Goal: Transaction & Acquisition: Purchase product/service

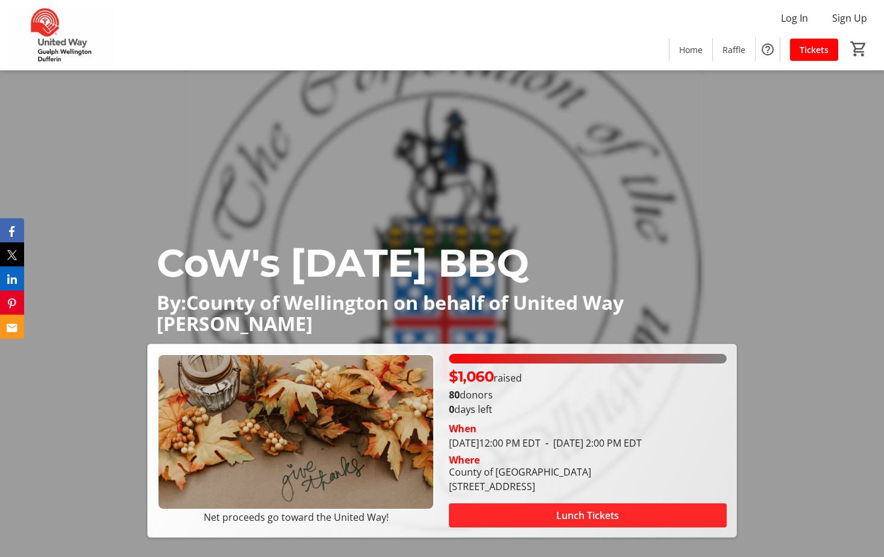
click at [629, 512] on span at bounding box center [587, 515] width 277 height 29
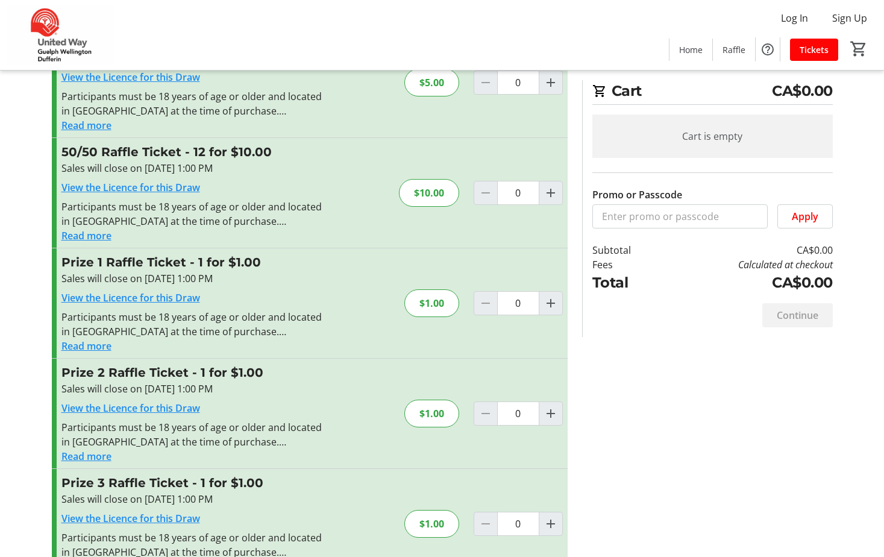
scroll to position [241, 0]
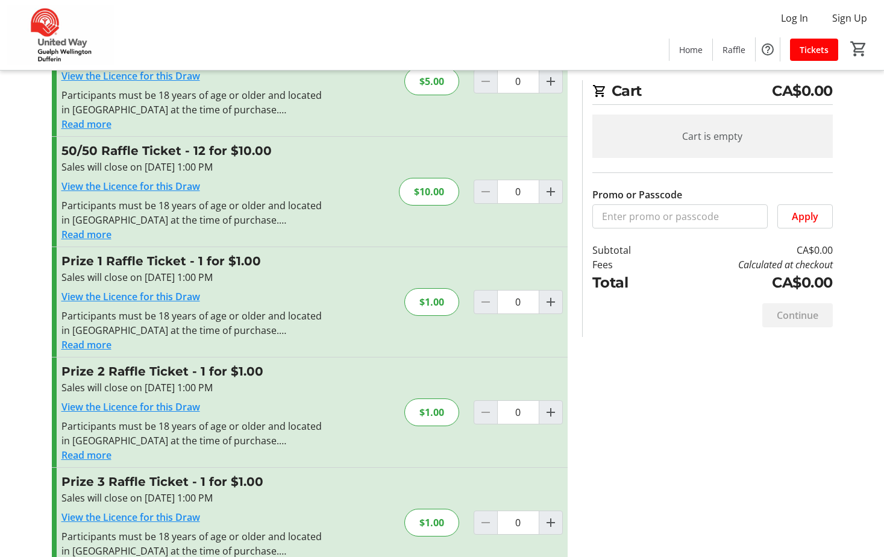
click at [92, 342] on button "Read more" at bounding box center [86, 345] width 50 height 14
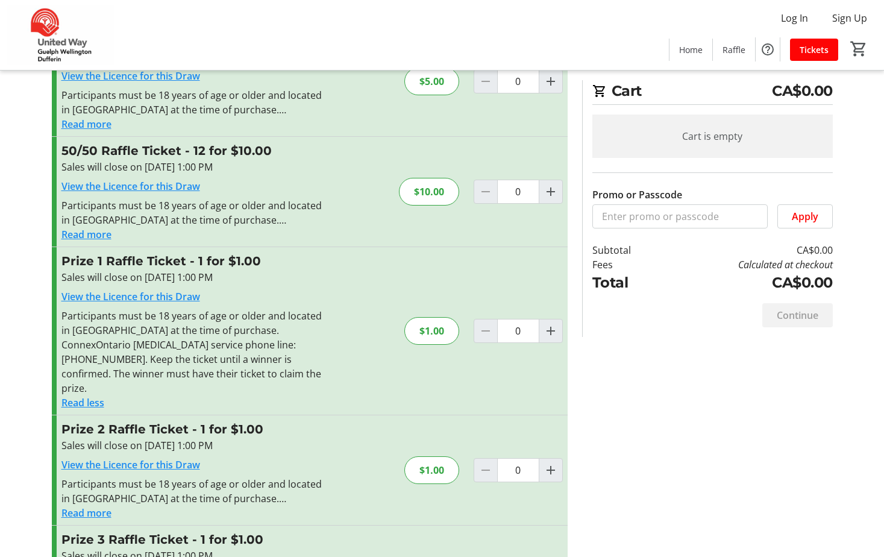
click at [109, 297] on link "View the Licence for this Draw" at bounding box center [130, 296] width 139 height 13
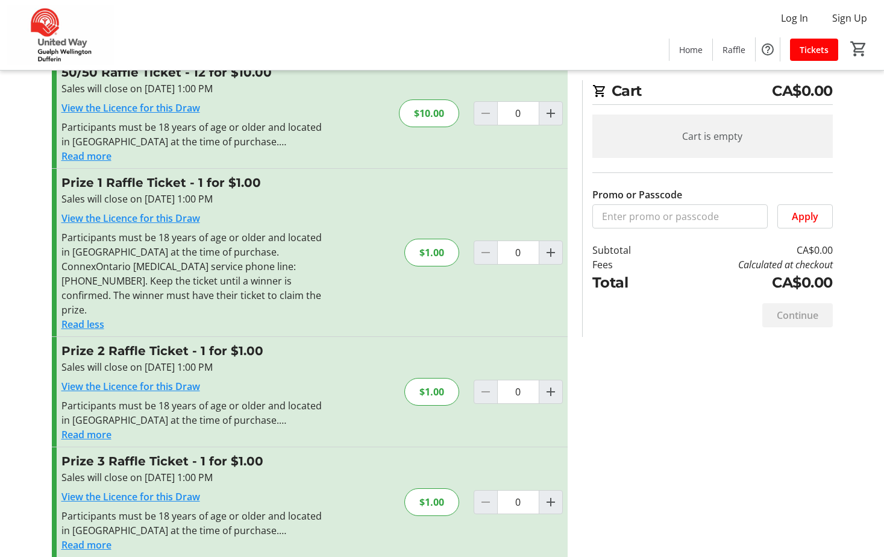
click at [717, 534] on div "Promo or Passcode Apply Lunch Ticket Lunch includes sausages, salads, pies (veg…" at bounding box center [443, 175] width 796 height 791
click at [731, 434] on div "Promo or Passcode Apply Lunch Ticket Lunch includes sausages, salads, pies (veg…" at bounding box center [443, 175] width 796 height 791
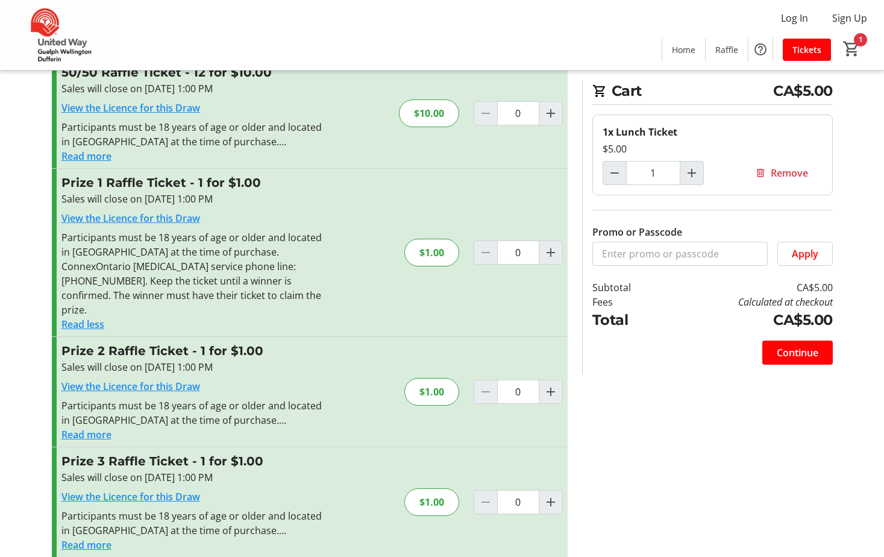
type input "0"
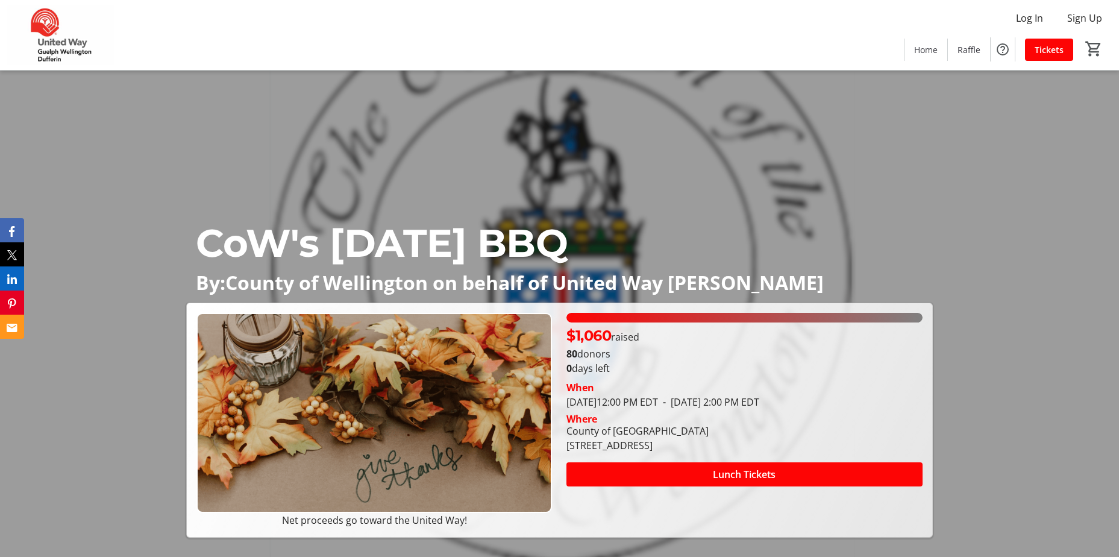
click at [97, 261] on div "CoW's 2025 Thanksgiving BBQ By:County of Wellington on behalf of United Way Gue…" at bounding box center [559, 304] width 1119 height 467
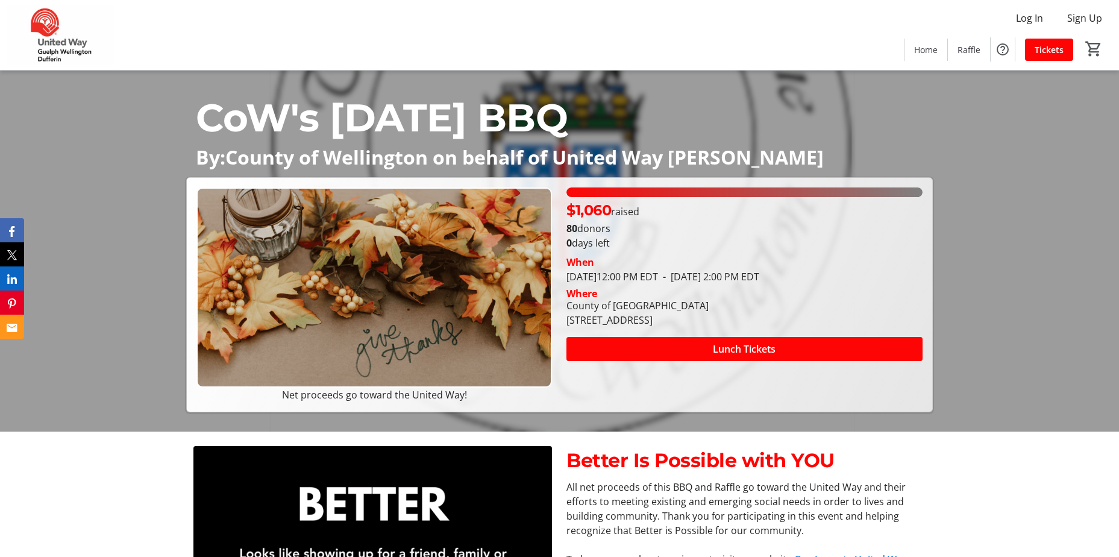
scroll to position [121, 0]
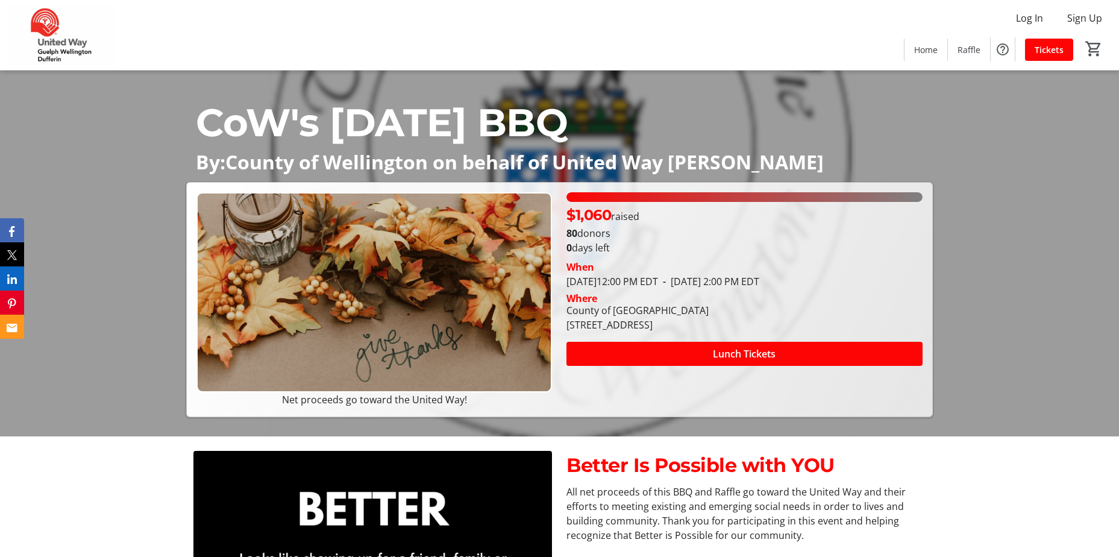
click at [192, 260] on div "Net proceeds go toward the United Way!" at bounding box center [374, 299] width 370 height 215
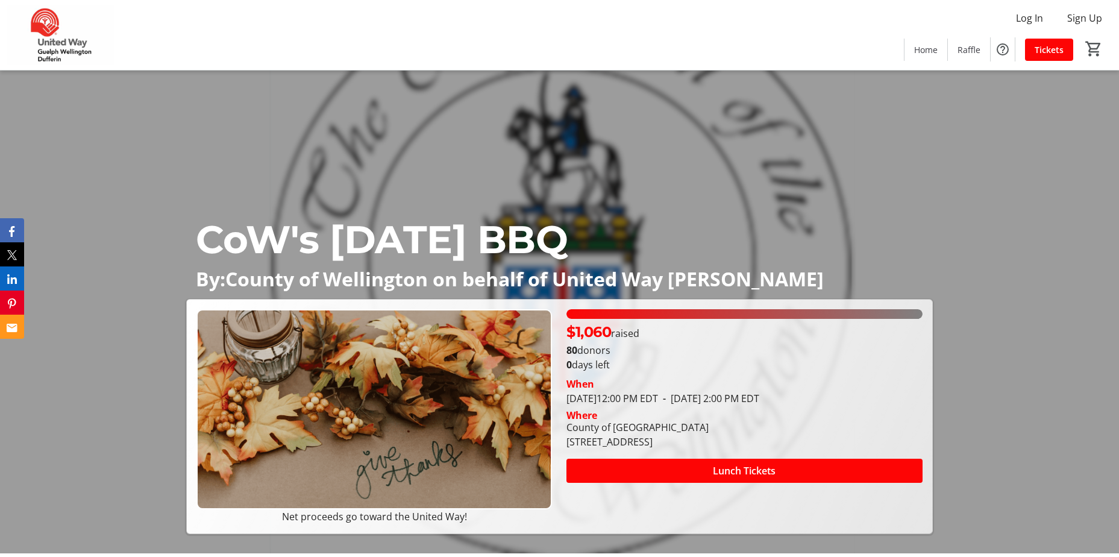
scroll to position [0, 0]
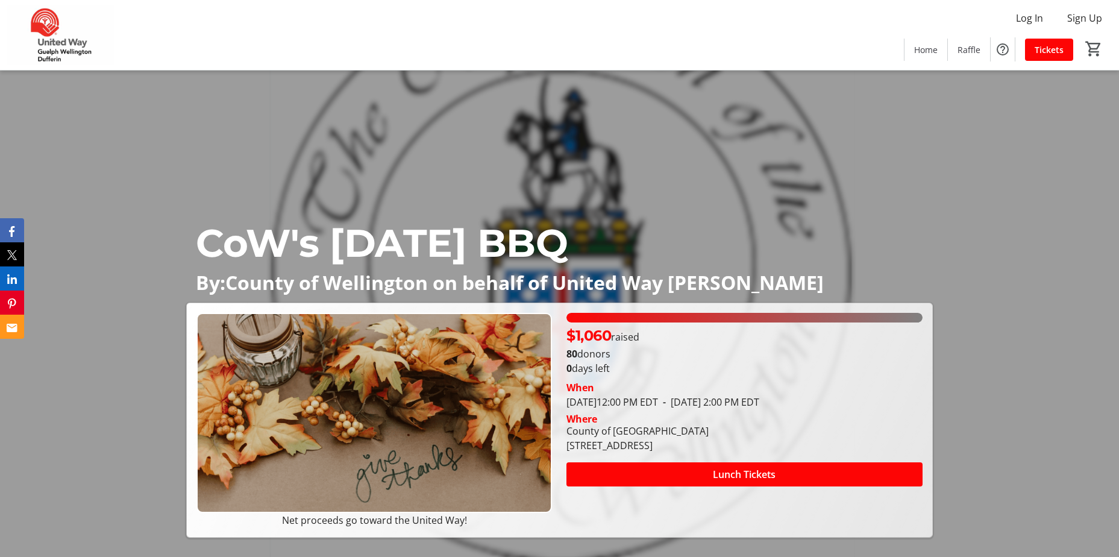
click at [118, 187] on div "CoW's 2025 Thanksgiving BBQ By:County of Wellington on behalf of United Way Gue…" at bounding box center [559, 304] width 1119 height 467
click at [669, 480] on span at bounding box center [745, 474] width 356 height 29
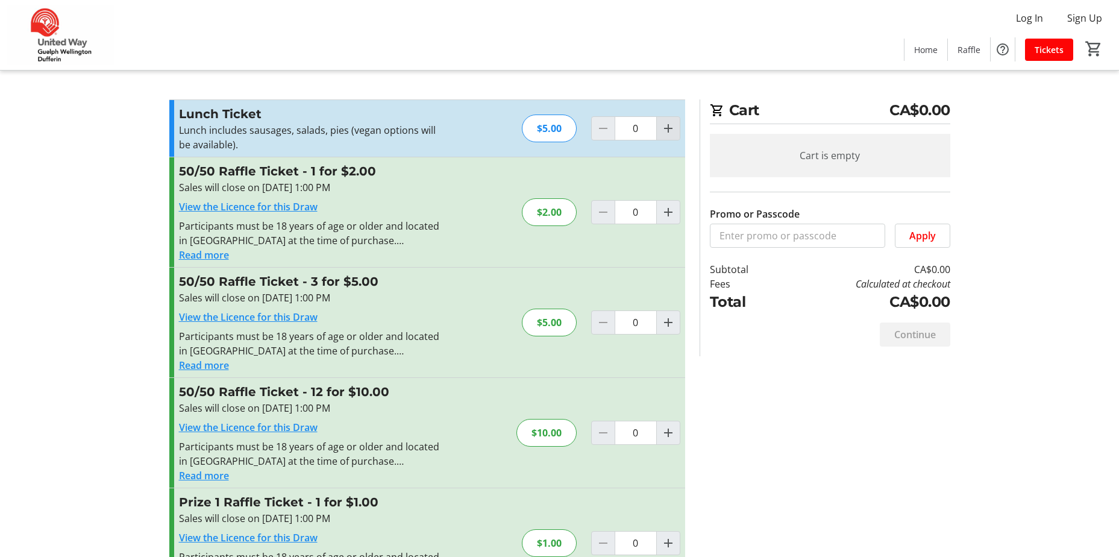
click at [664, 129] on mat-icon "Increment by one" at bounding box center [668, 128] width 14 height 14
type input "1"
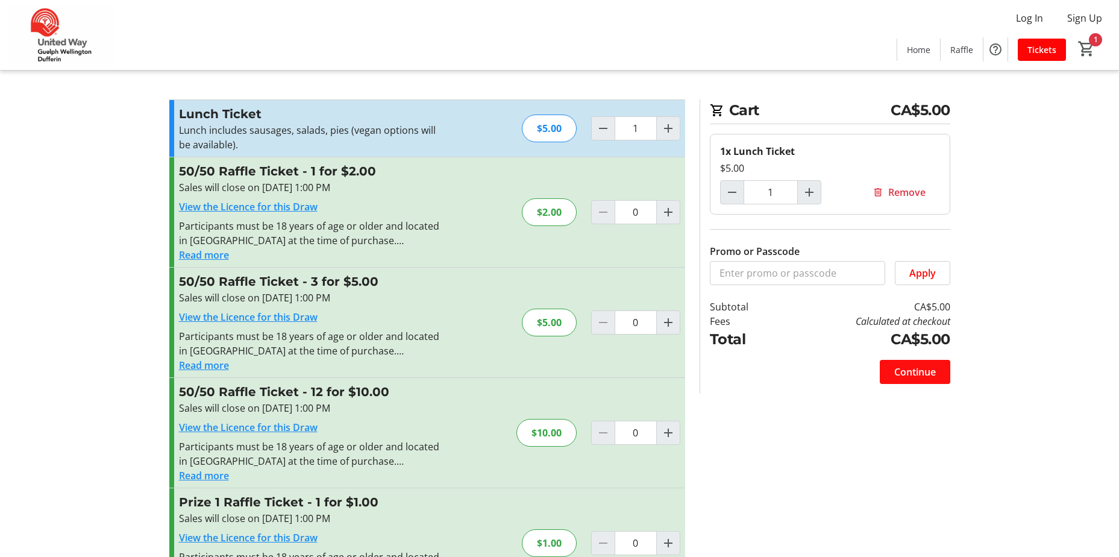
click at [919, 375] on span "Continue" at bounding box center [916, 372] width 42 height 14
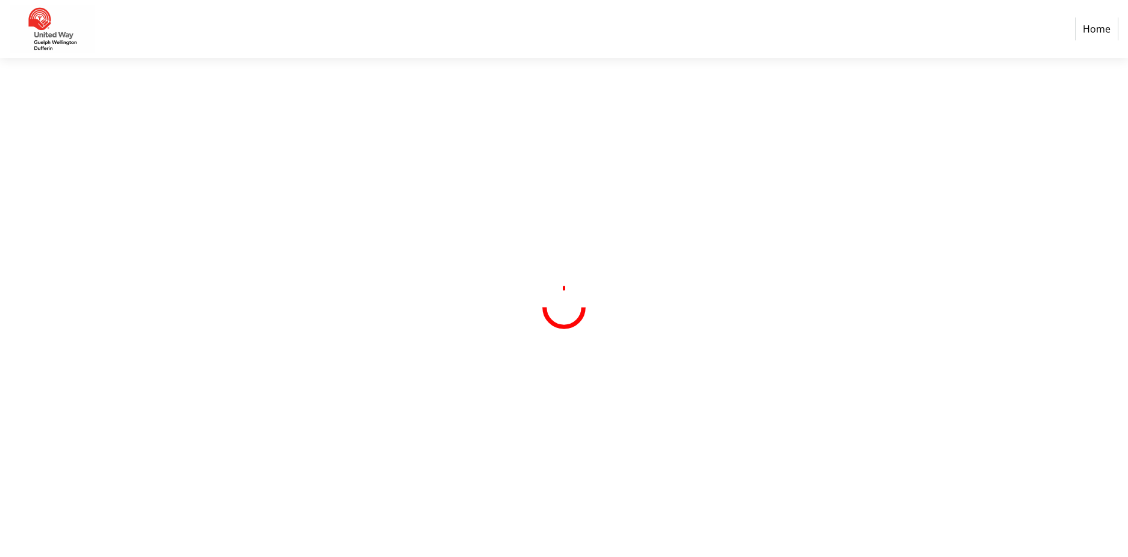
select select "CA"
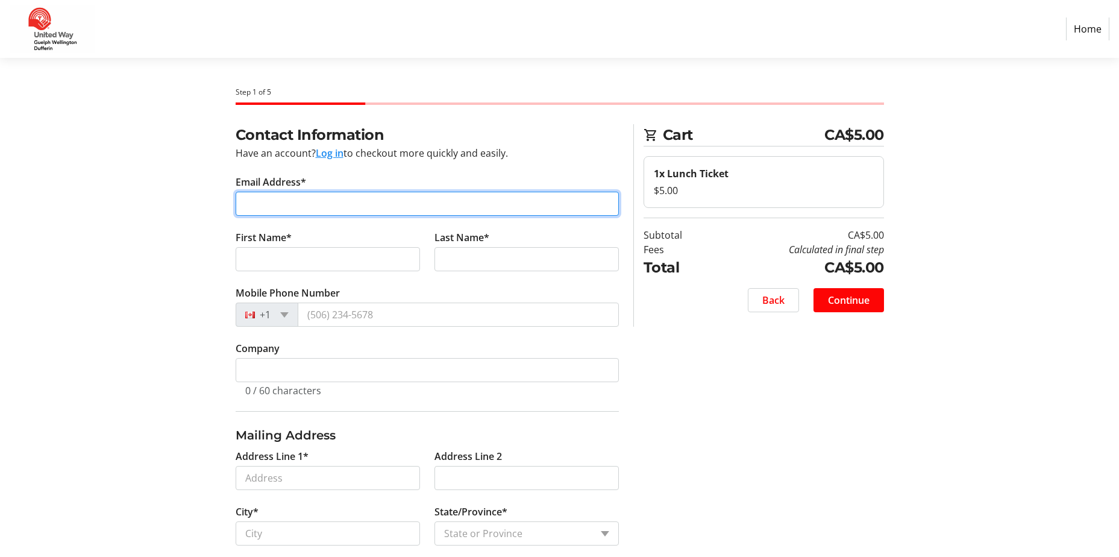
click at [444, 202] on input "Email Address*" at bounding box center [427, 204] width 383 height 24
type input "azrah@wellington.ca"
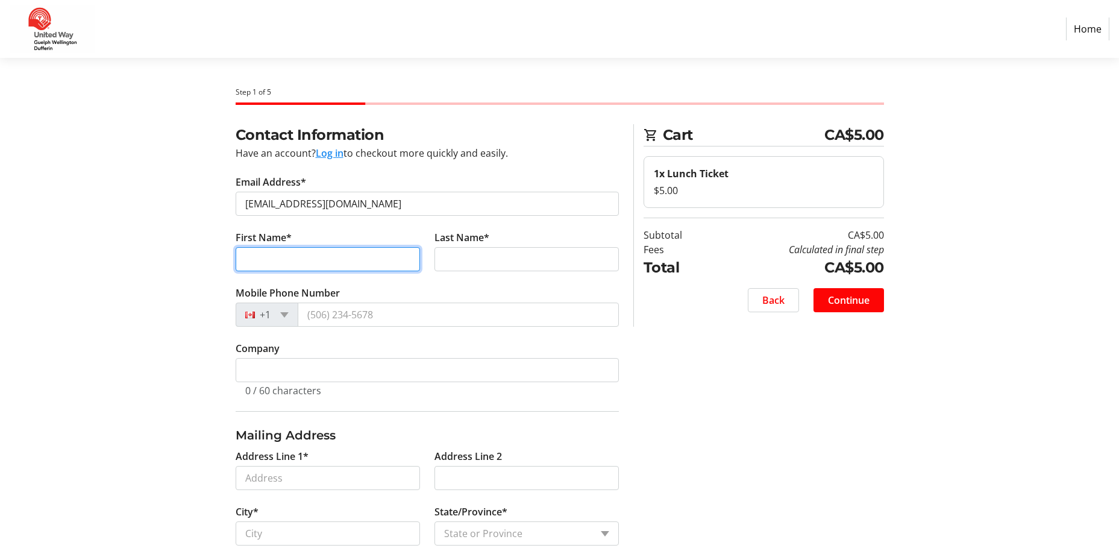
type input "Azra"
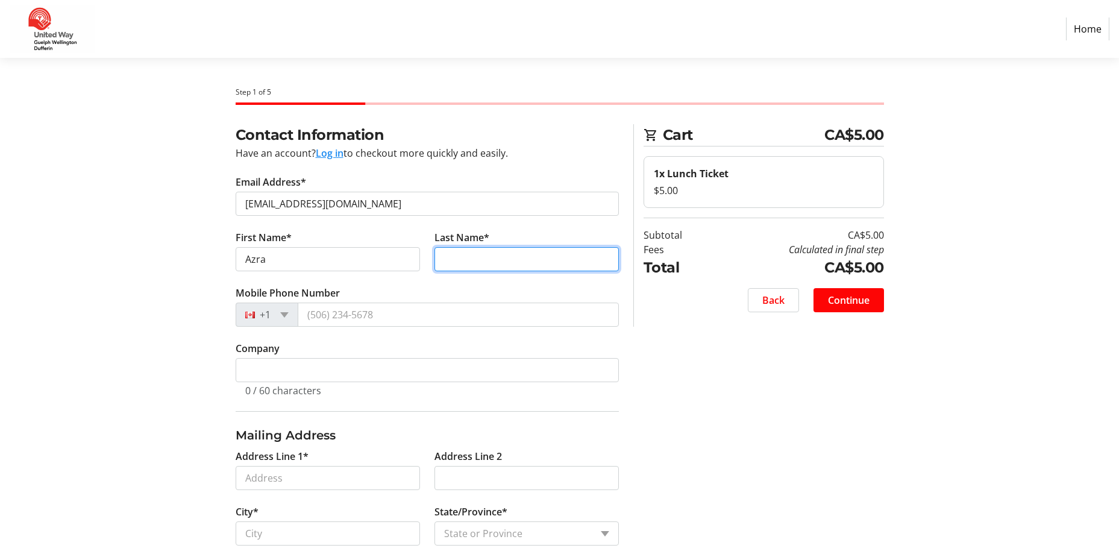
type input "Hazlett"
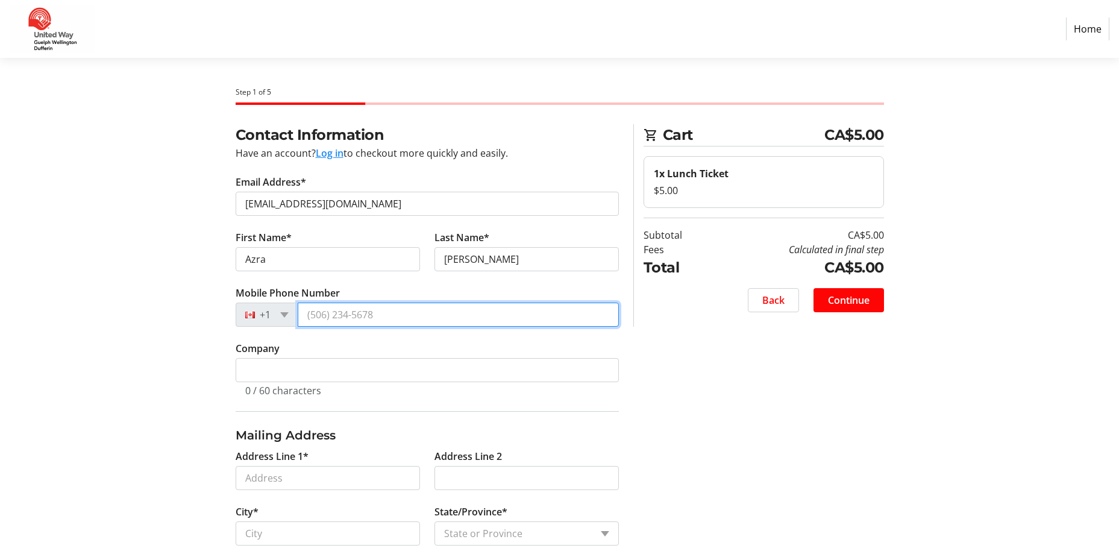
type input "(519) 827-7539"
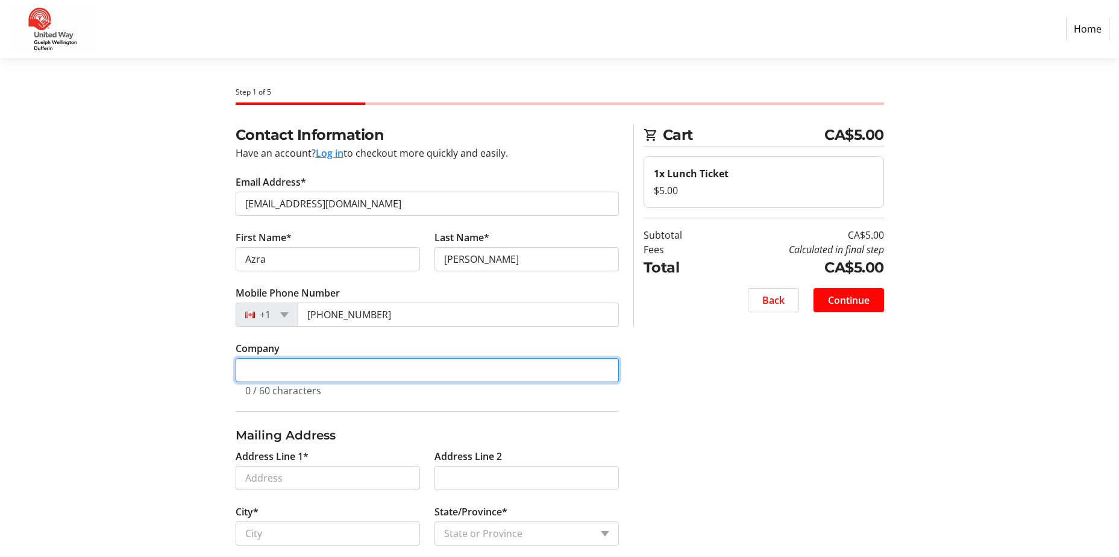
type input "OW"
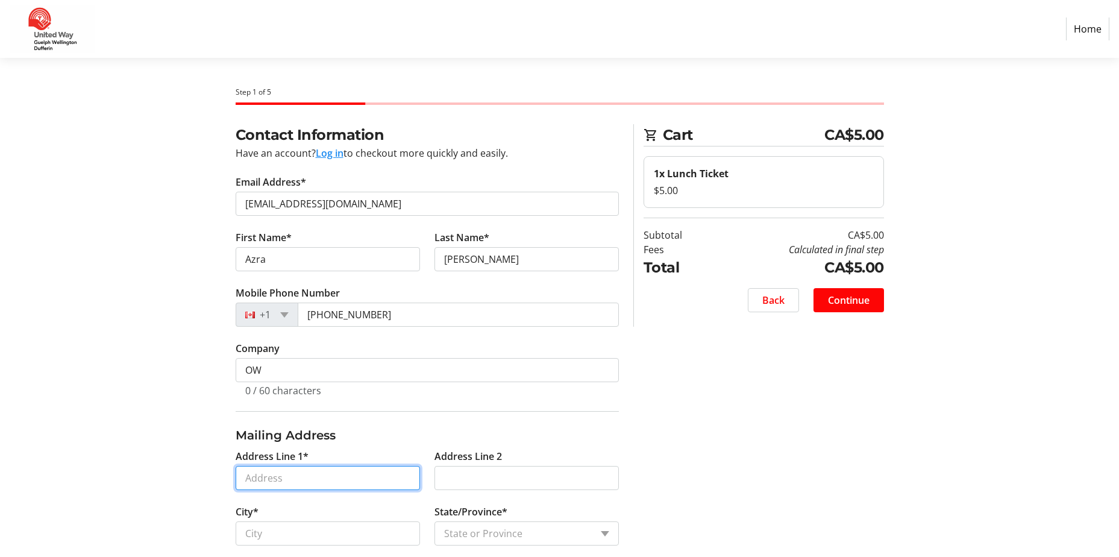
type input "74 Kortright Rd E"
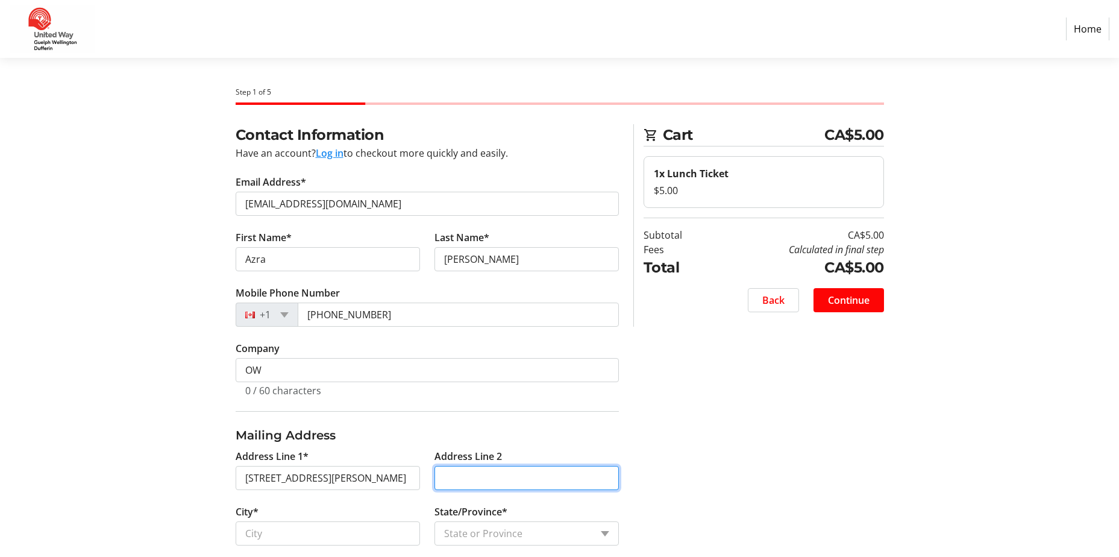
type input "Guelph"
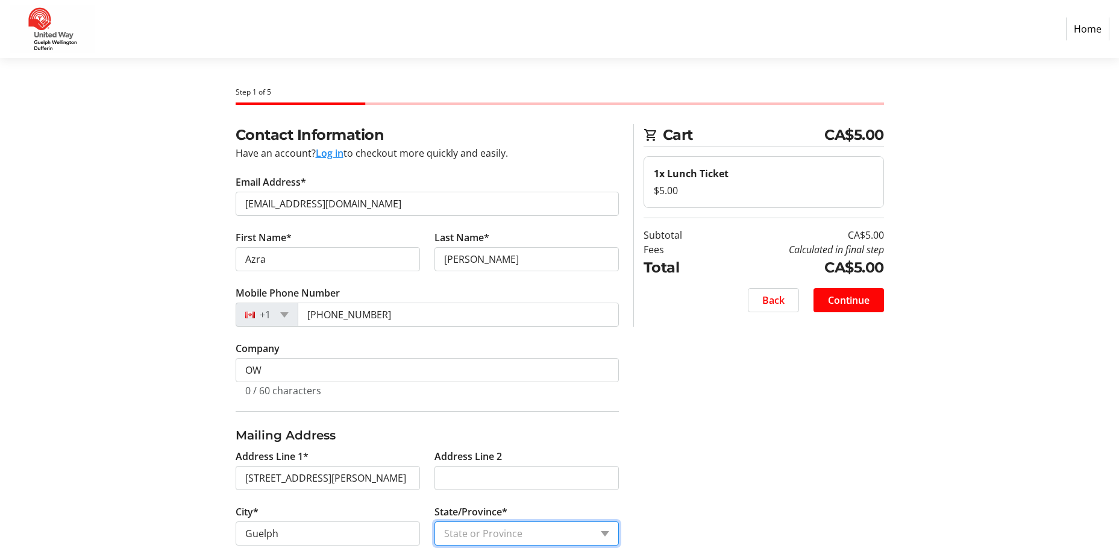
select select "ON"
type input "N1G4N8"
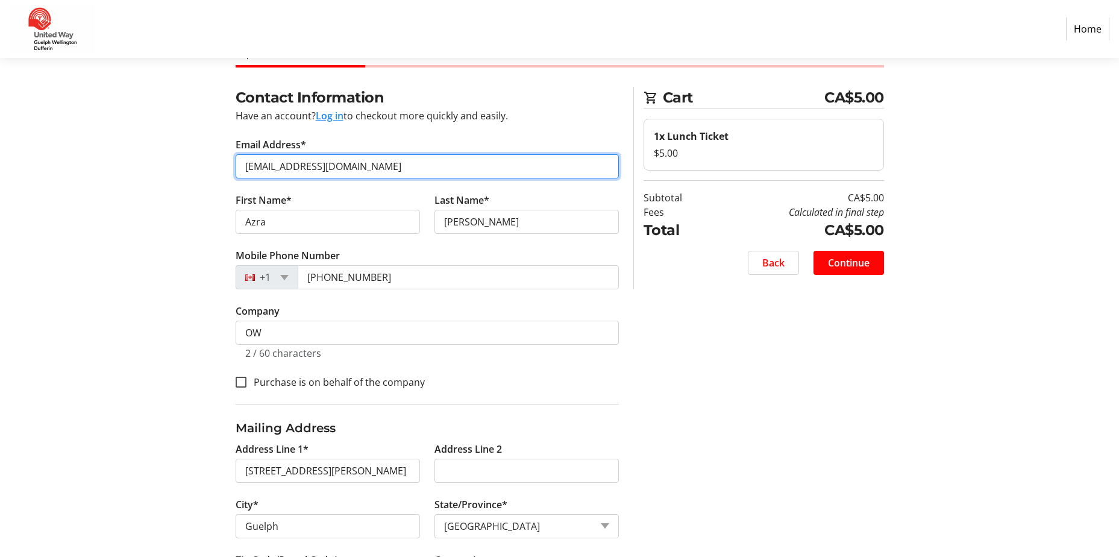
scroll to position [103, 0]
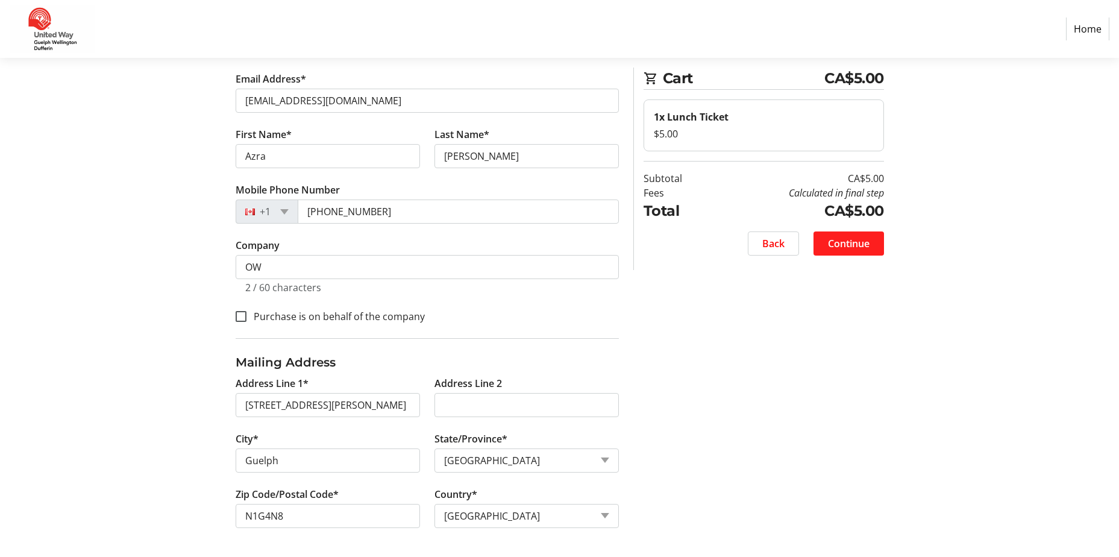
click at [841, 234] on span at bounding box center [849, 243] width 71 height 29
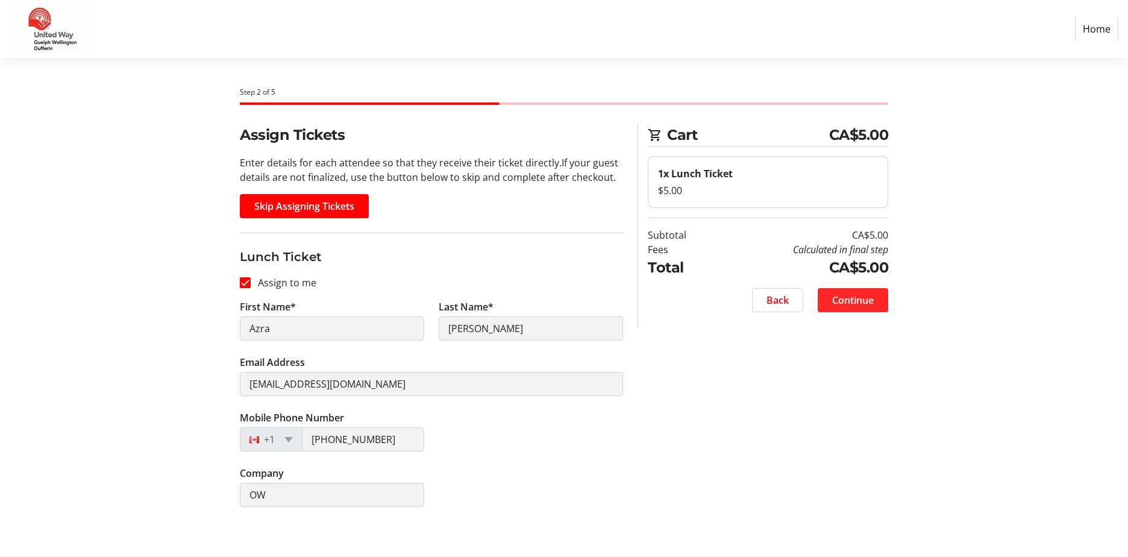
click at [869, 298] on span "Continue" at bounding box center [853, 300] width 42 height 14
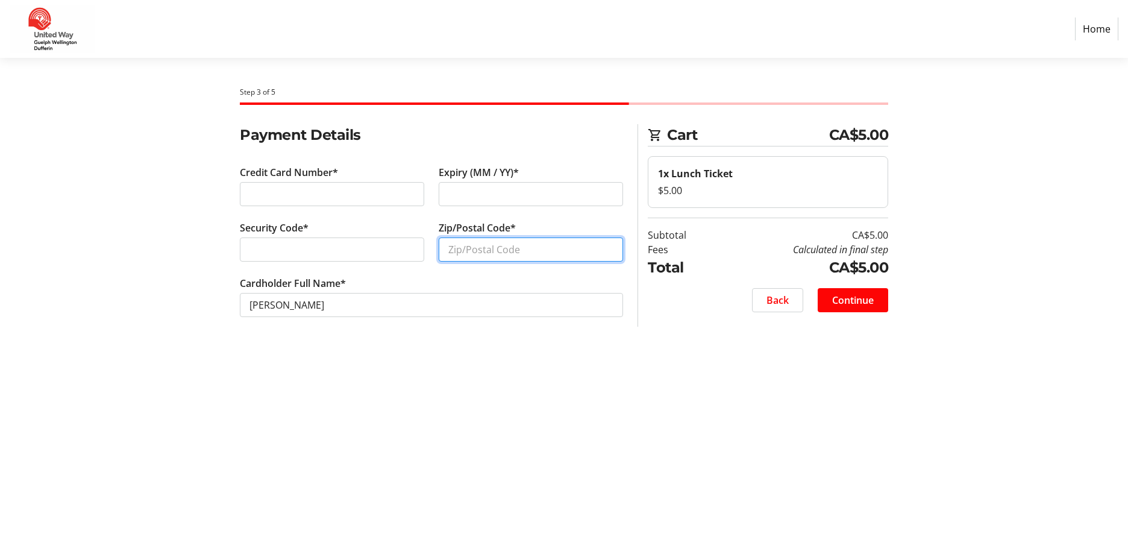
click at [506, 244] on input "Zip/Postal Code*" at bounding box center [531, 250] width 184 height 24
type input "M"
type input "N1G4N8"
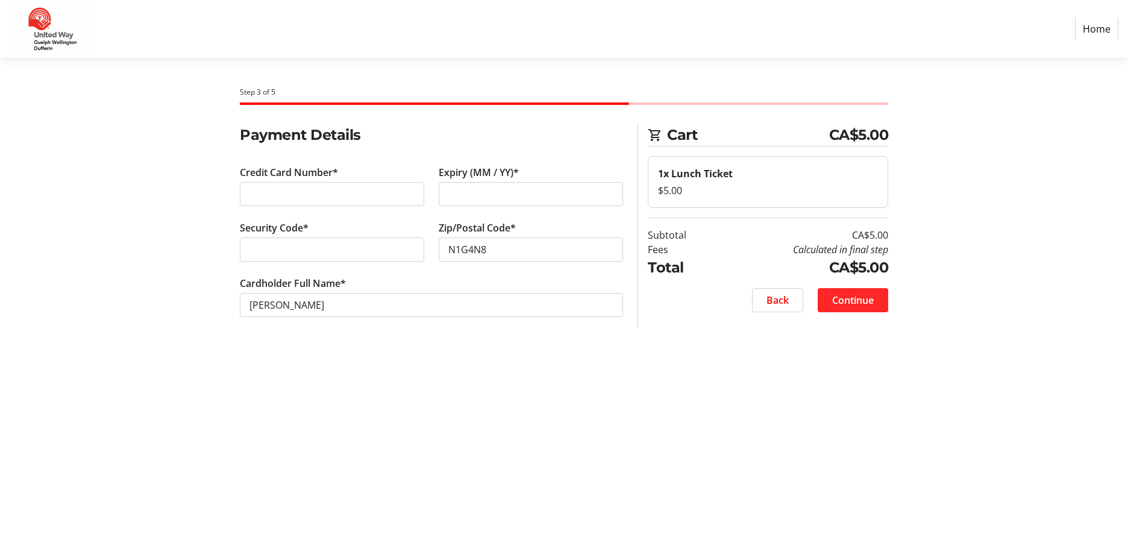
click at [863, 291] on span at bounding box center [853, 300] width 71 height 29
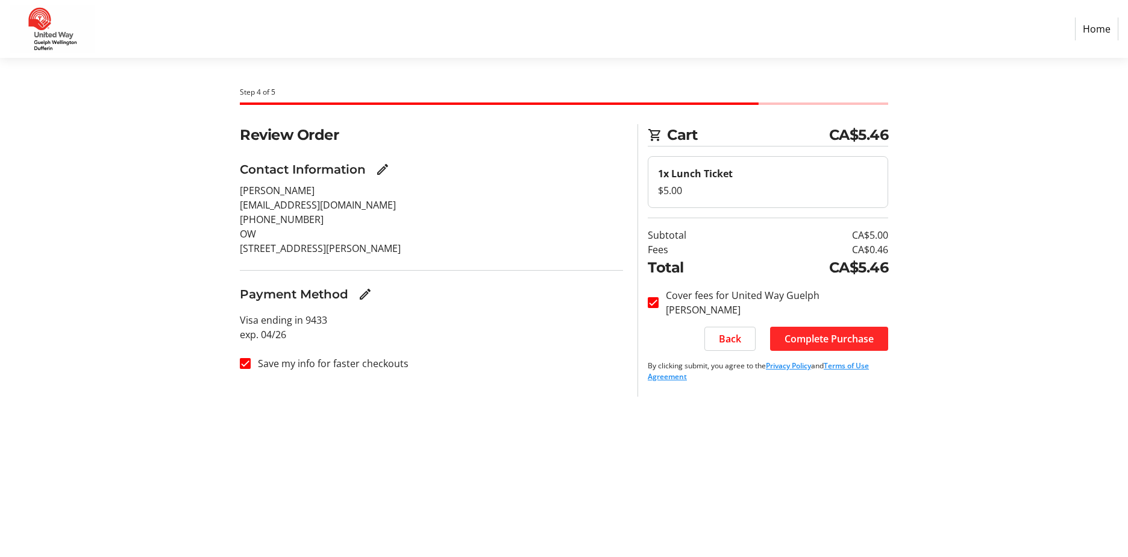
click at [823, 340] on span "Complete Purchase" at bounding box center [829, 339] width 89 height 14
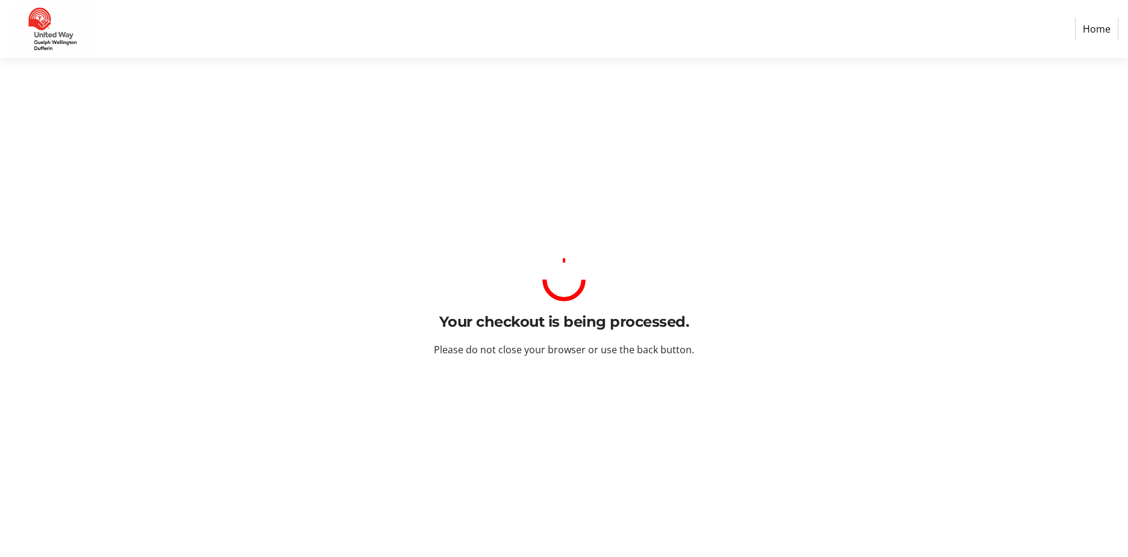
click at [143, 271] on html "Home Your checkout is being processed. Please do not close your browser or use …" at bounding box center [564, 278] width 1128 height 557
